Goal: Register for event/course

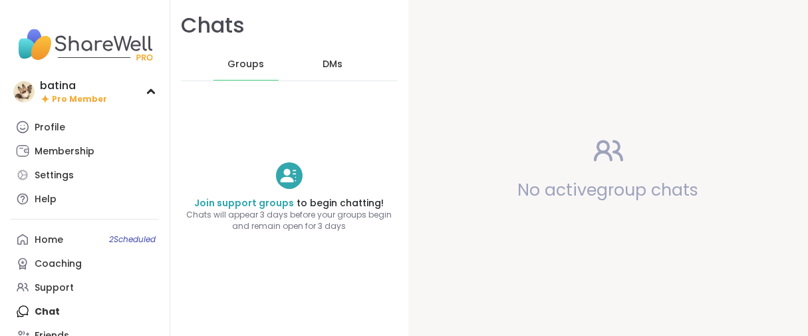
click at [37, 138] on link "Profile" at bounding box center [85, 127] width 148 height 24
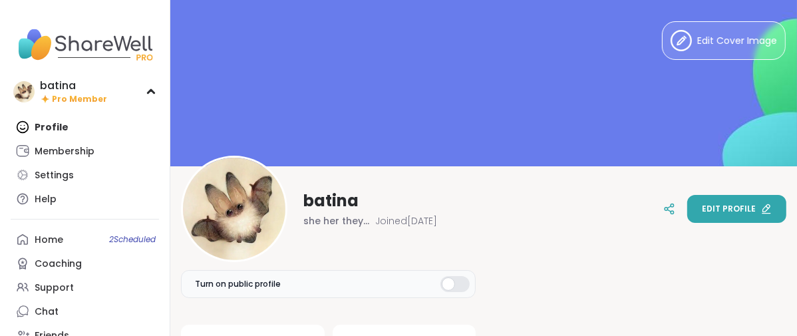
click at [730, 217] on button "Edit profile" at bounding box center [736, 209] width 99 height 28
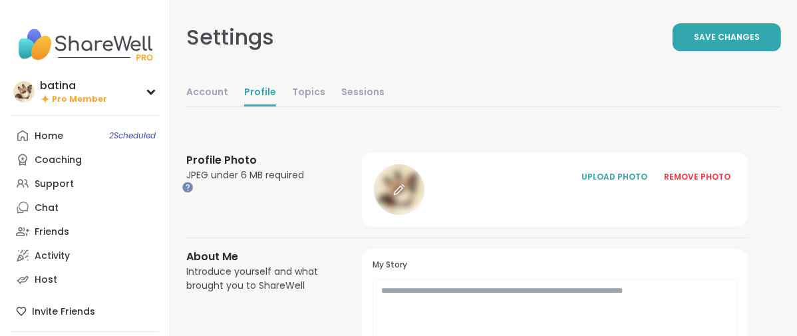
click at [424, 215] on div at bounding box center [399, 189] width 51 height 51
click at [405, 196] on icon at bounding box center [399, 190] width 12 height 12
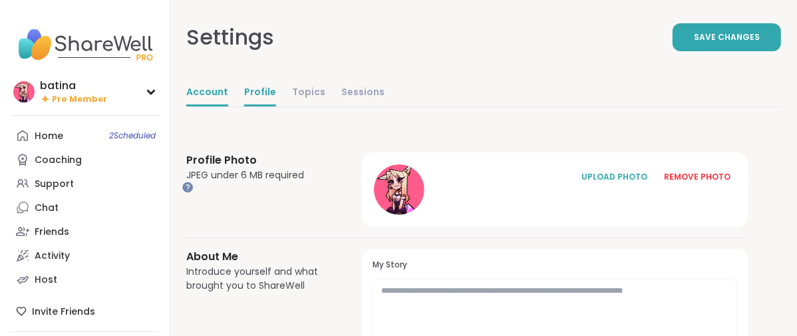
click at [228, 106] on link "Account" at bounding box center [207, 93] width 42 height 27
select select "**"
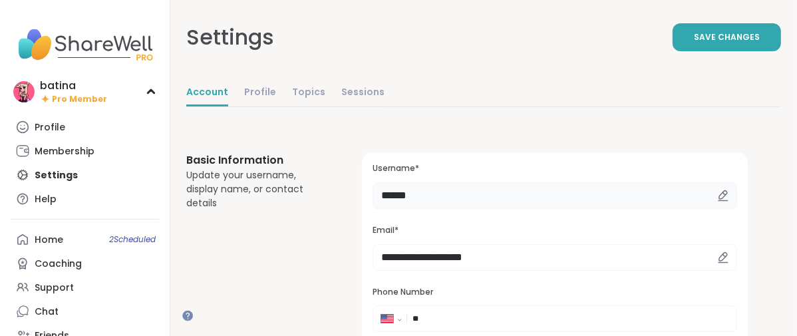
click at [513, 209] on input "******" at bounding box center [554, 195] width 364 height 27
type input "*"
type input "*********"
click at [672, 51] on button "Save Changes" at bounding box center [726, 37] width 108 height 28
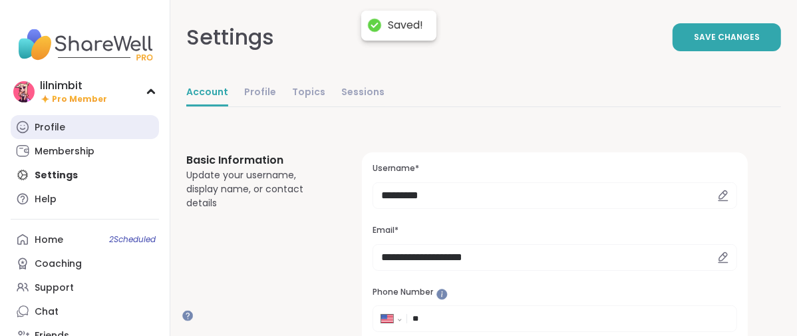
click at [65, 134] on div "Profile" at bounding box center [50, 127] width 31 height 13
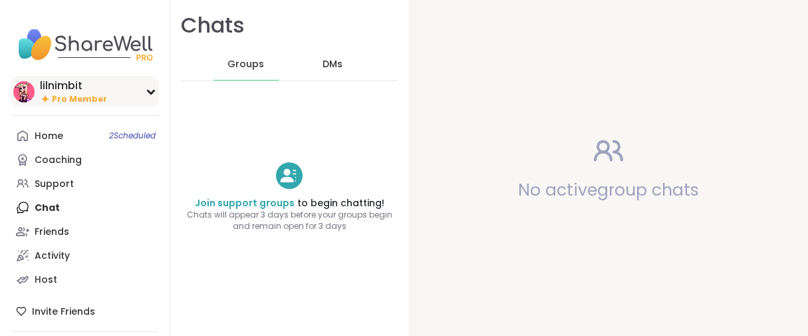
click at [82, 105] on span "Pro Member" at bounding box center [79, 99] width 55 height 11
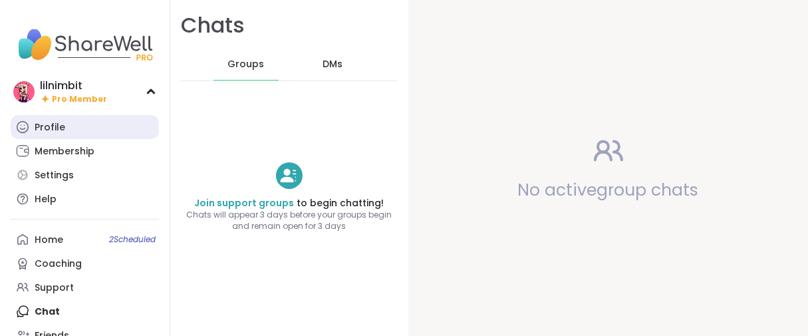
click at [65, 134] on div "Profile" at bounding box center [50, 127] width 31 height 13
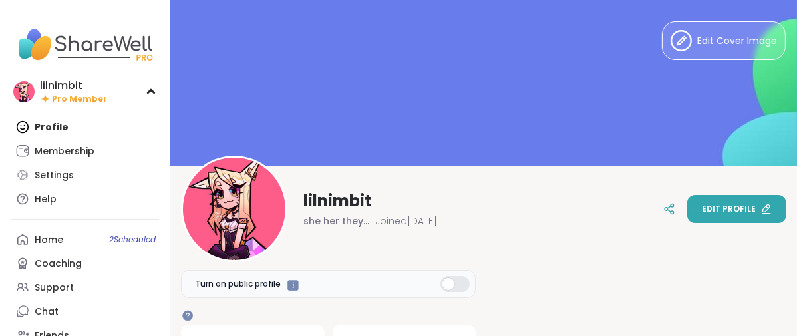
click at [713, 203] on span "Edit profile" at bounding box center [729, 209] width 54 height 12
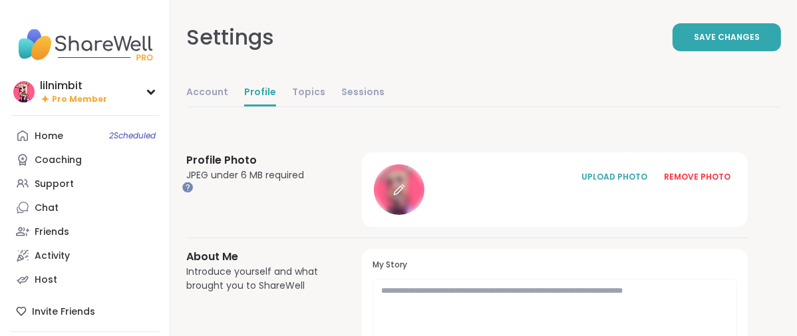
click at [405, 196] on icon at bounding box center [399, 190] width 12 height 12
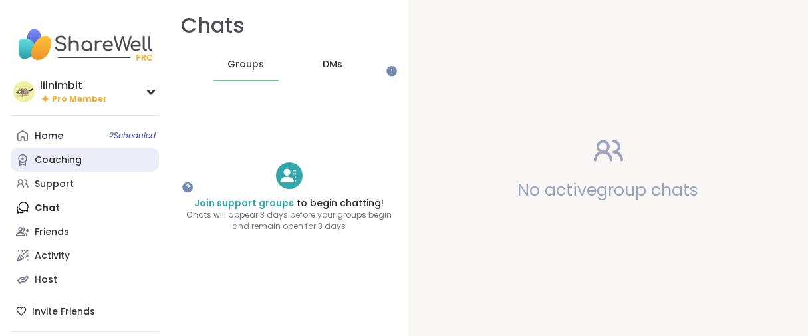
click at [75, 167] on div "Coaching" at bounding box center [58, 160] width 47 height 13
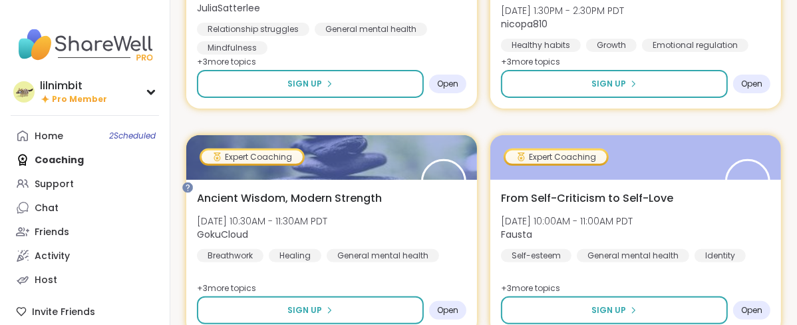
scroll to position [4142, 0]
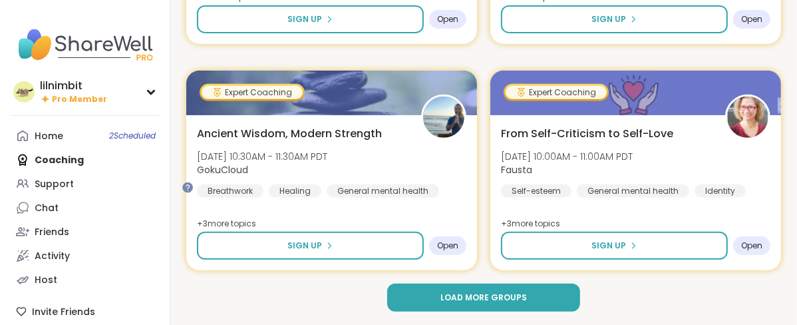
click at [527, 299] on span "Load more groups" at bounding box center [483, 297] width 86 height 12
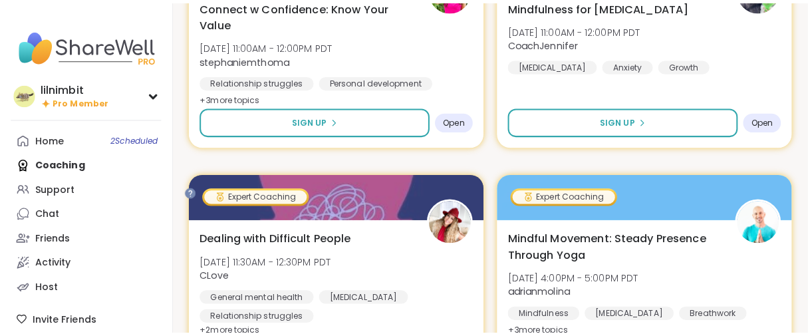
scroll to position [4215, 0]
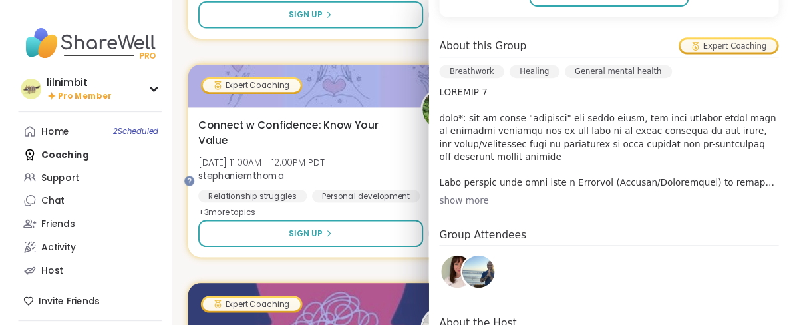
scroll to position [665, 0]
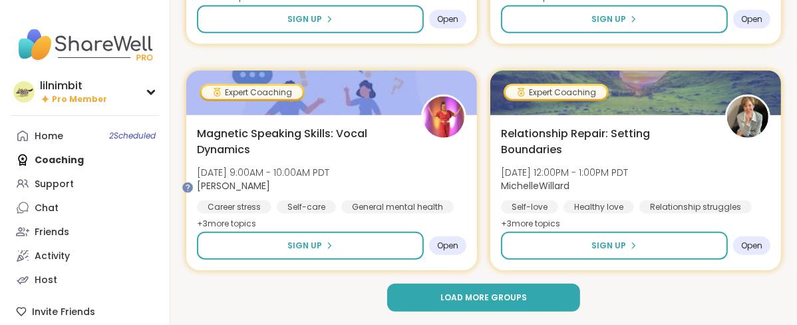
scroll to position [8331, 0]
click at [454, 298] on button "Load more groups" at bounding box center [483, 297] width 193 height 28
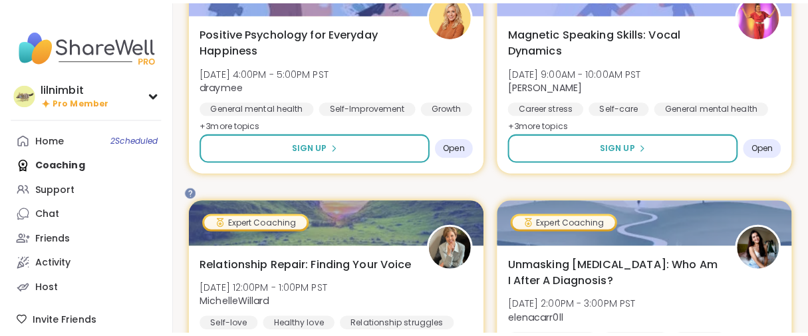
scroll to position [10695, 0]
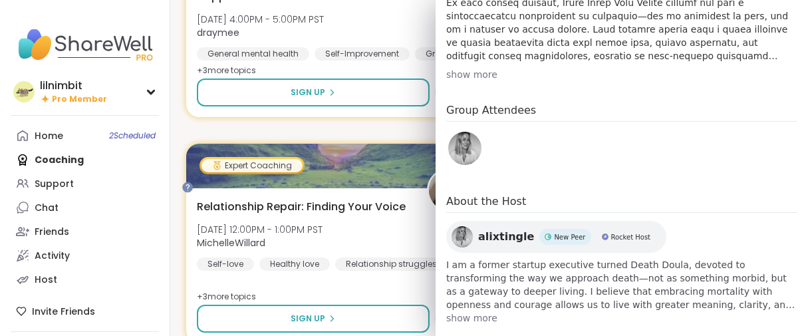
scroll to position [260, 0]
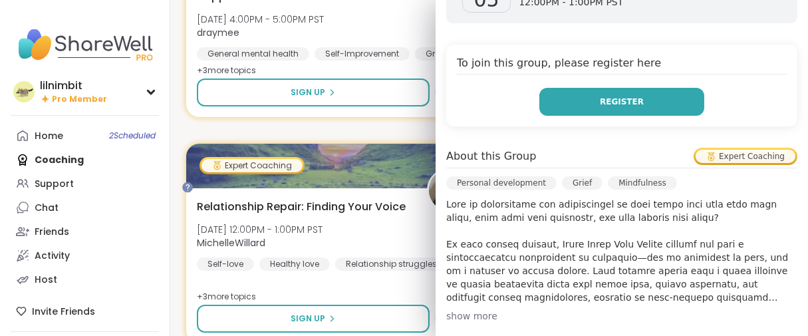
click at [625, 108] on span "Register" at bounding box center [622, 102] width 44 height 12
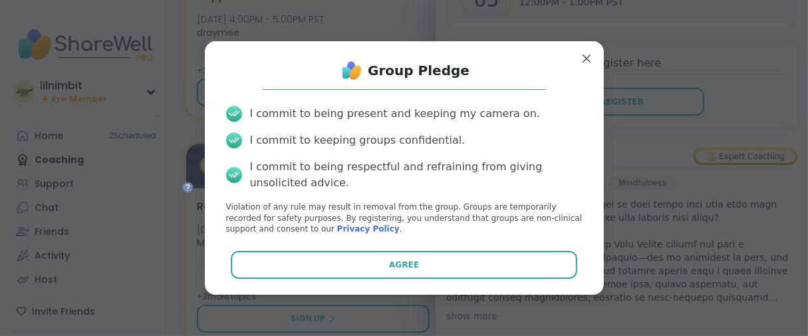
scroll to position [53, 0]
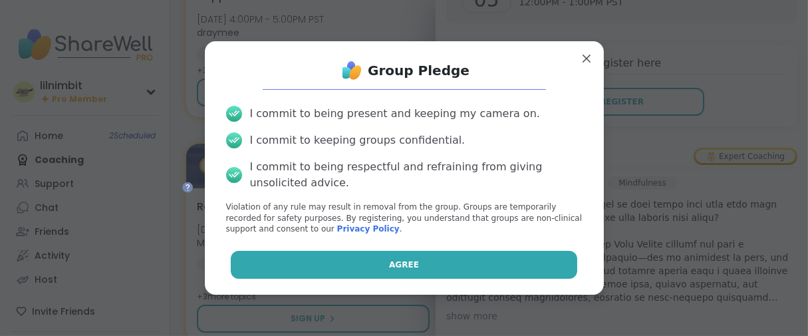
click at [367, 271] on button "Agree" at bounding box center [404, 265] width 346 height 28
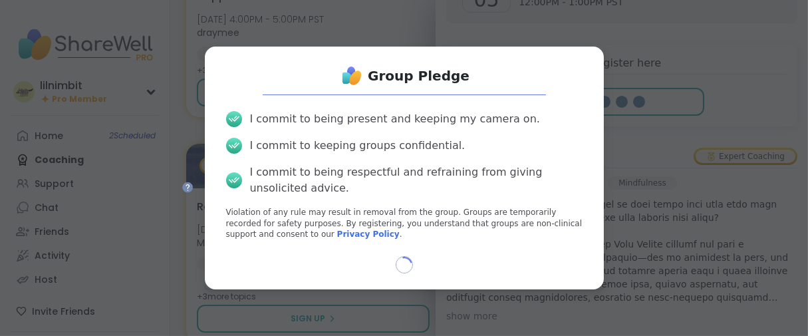
scroll to position [43, 0]
select select "**"
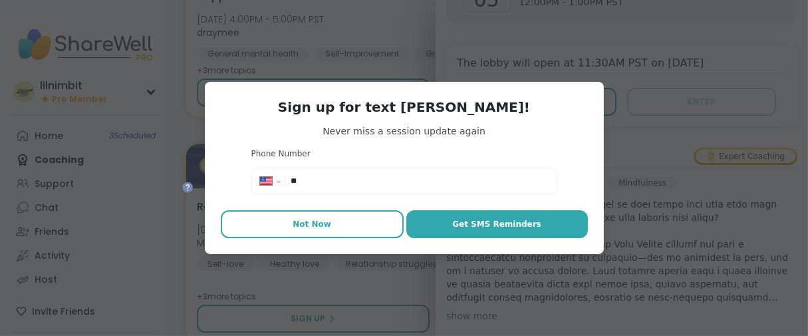
click at [318, 238] on button "Not Now" at bounding box center [312, 224] width 183 height 28
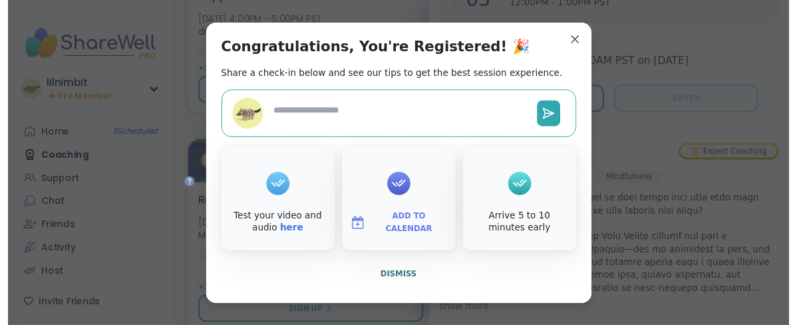
scroll to position [38, 0]
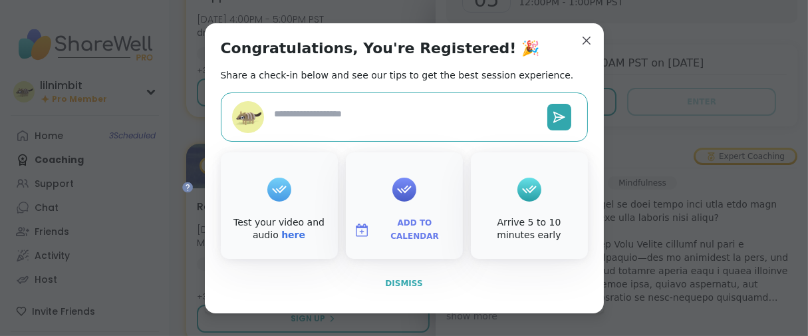
click at [385, 288] on span "Dismiss" at bounding box center [403, 283] width 37 height 9
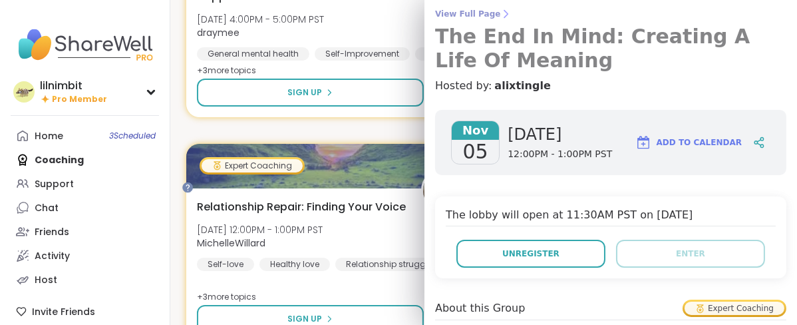
scroll to position [0, 0]
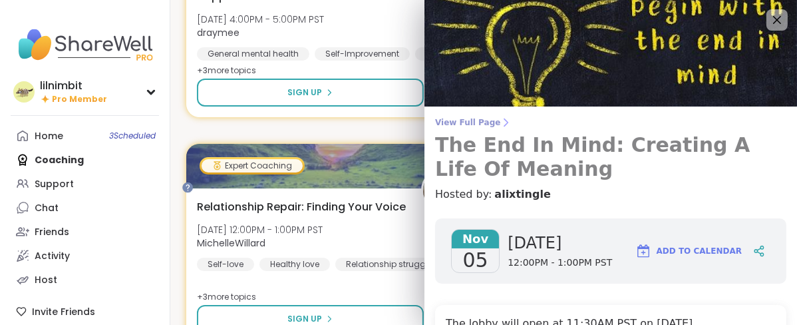
click at [496, 128] on span "View Full Page" at bounding box center [610, 122] width 351 height 11
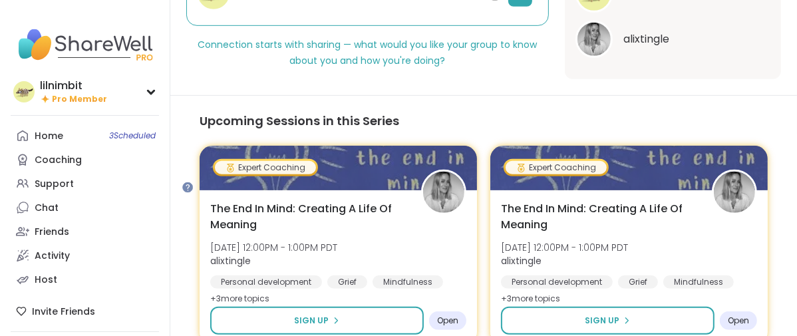
scroll to position [591, 0]
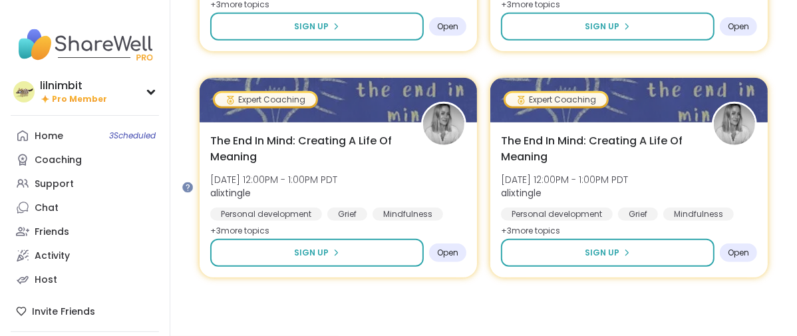
scroll to position [1034, 0]
click at [53, 191] on div "Support" at bounding box center [54, 184] width 39 height 13
type textarea "*"
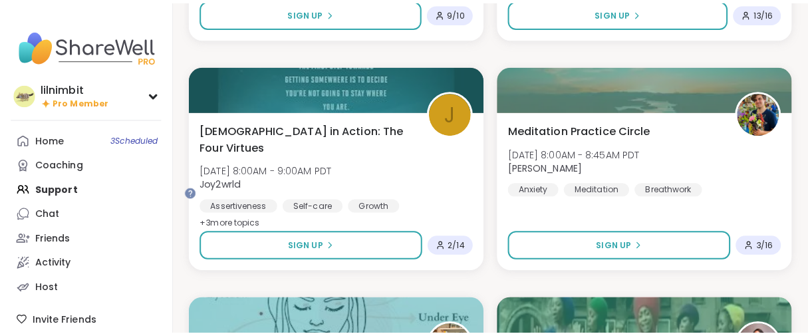
scroll to position [1330, 0]
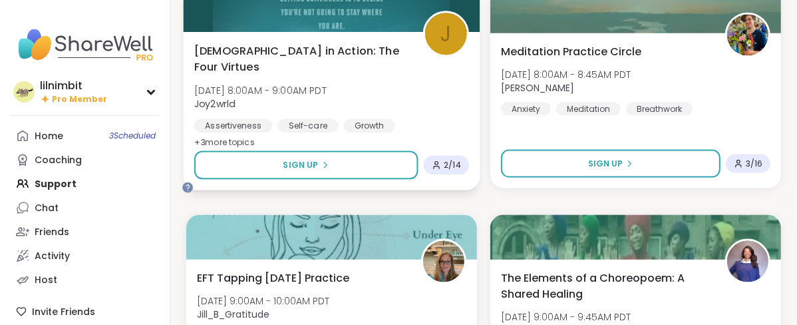
click at [378, 75] on span "Stoicism in Action: The Four Virtues" at bounding box center [300, 59] width 213 height 33
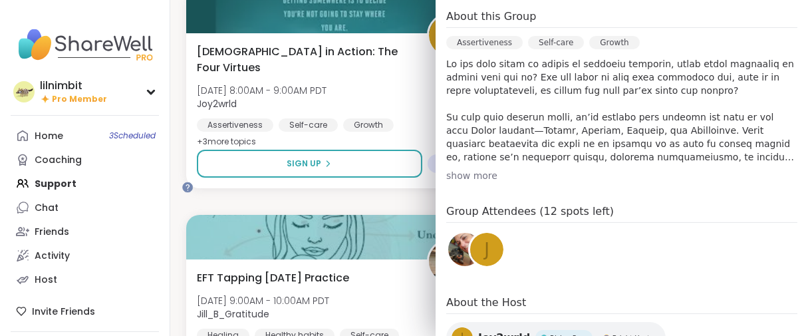
scroll to position [517, 0]
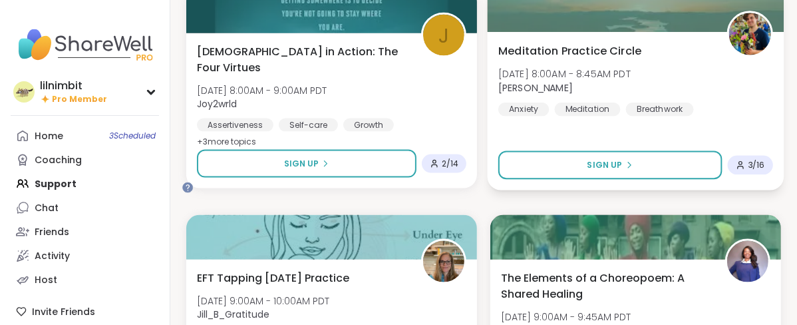
click at [640, 59] on span "Meditation Practice Circle" at bounding box center [569, 51] width 143 height 16
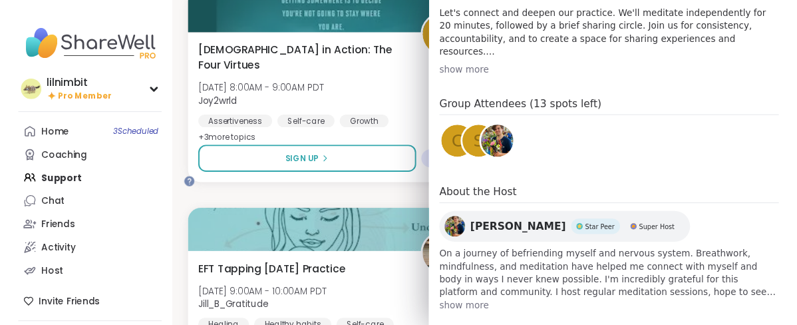
scroll to position [665, 0]
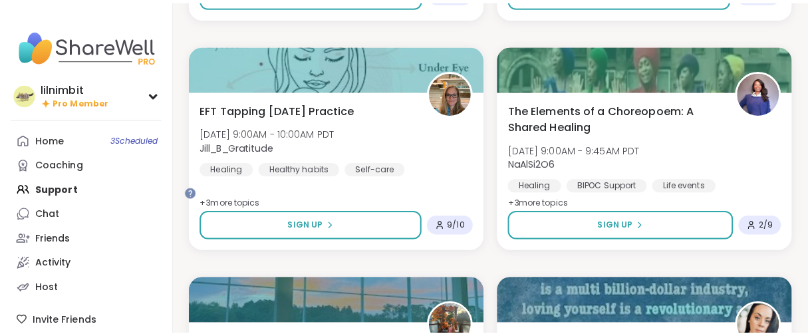
scroll to position [1625, 0]
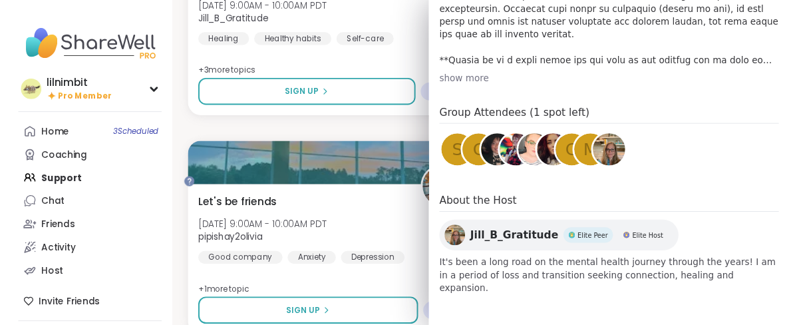
scroll to position [670, 0]
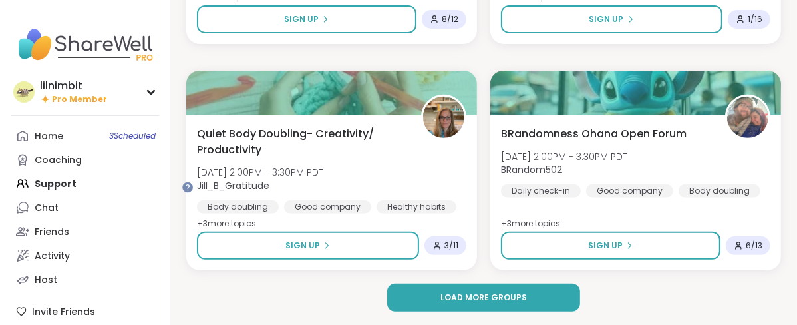
scroll to position [4106, 0]
click at [469, 289] on button "Load more groups" at bounding box center [483, 297] width 193 height 28
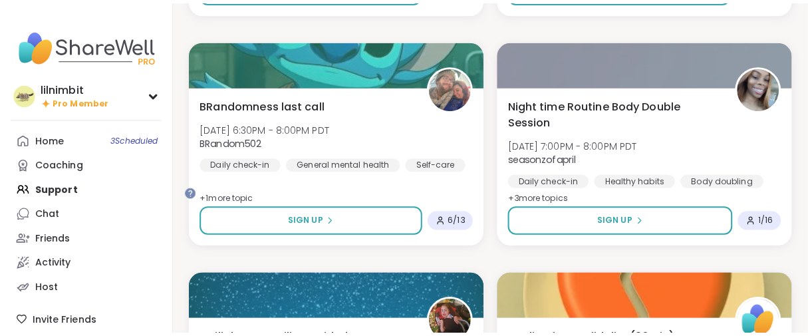
scroll to position [5953, 0]
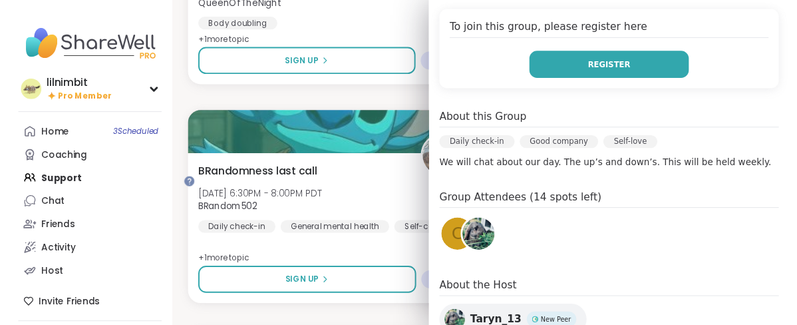
scroll to position [513, 0]
